Goal: Navigation & Orientation: Find specific page/section

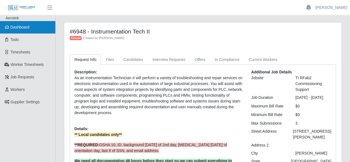
click at [27, 27] on span "Dashboard" at bounding box center [20, 27] width 19 height 4
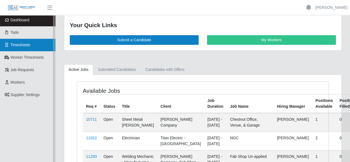
scroll to position [1, 0]
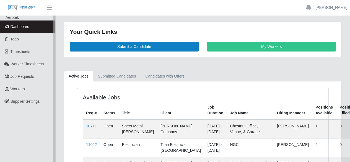
click at [30, 27] on link "Dashboard" at bounding box center [27, 26] width 55 height 12
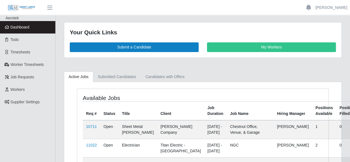
click at [29, 26] on span "Dashboard" at bounding box center [20, 27] width 19 height 4
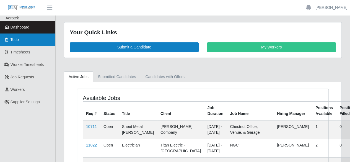
click at [19, 38] on link "Todo" at bounding box center [27, 40] width 55 height 12
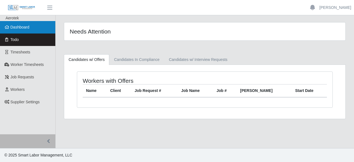
click at [22, 26] on span "Dashboard" at bounding box center [20, 27] width 19 height 4
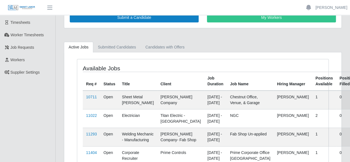
scroll to position [28, 0]
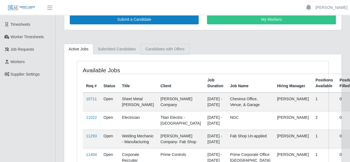
click at [158, 50] on link "Candidates with Offers" at bounding box center [165, 49] width 48 height 11
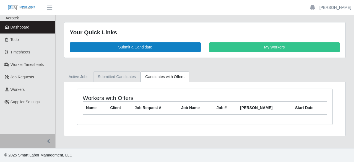
click at [116, 76] on link "Submitted Candidates" at bounding box center [117, 76] width 48 height 11
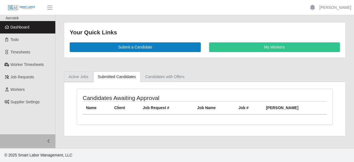
click at [84, 78] on link "Active Jobs" at bounding box center [78, 76] width 29 height 11
